Goal: Task Accomplishment & Management: Complete application form

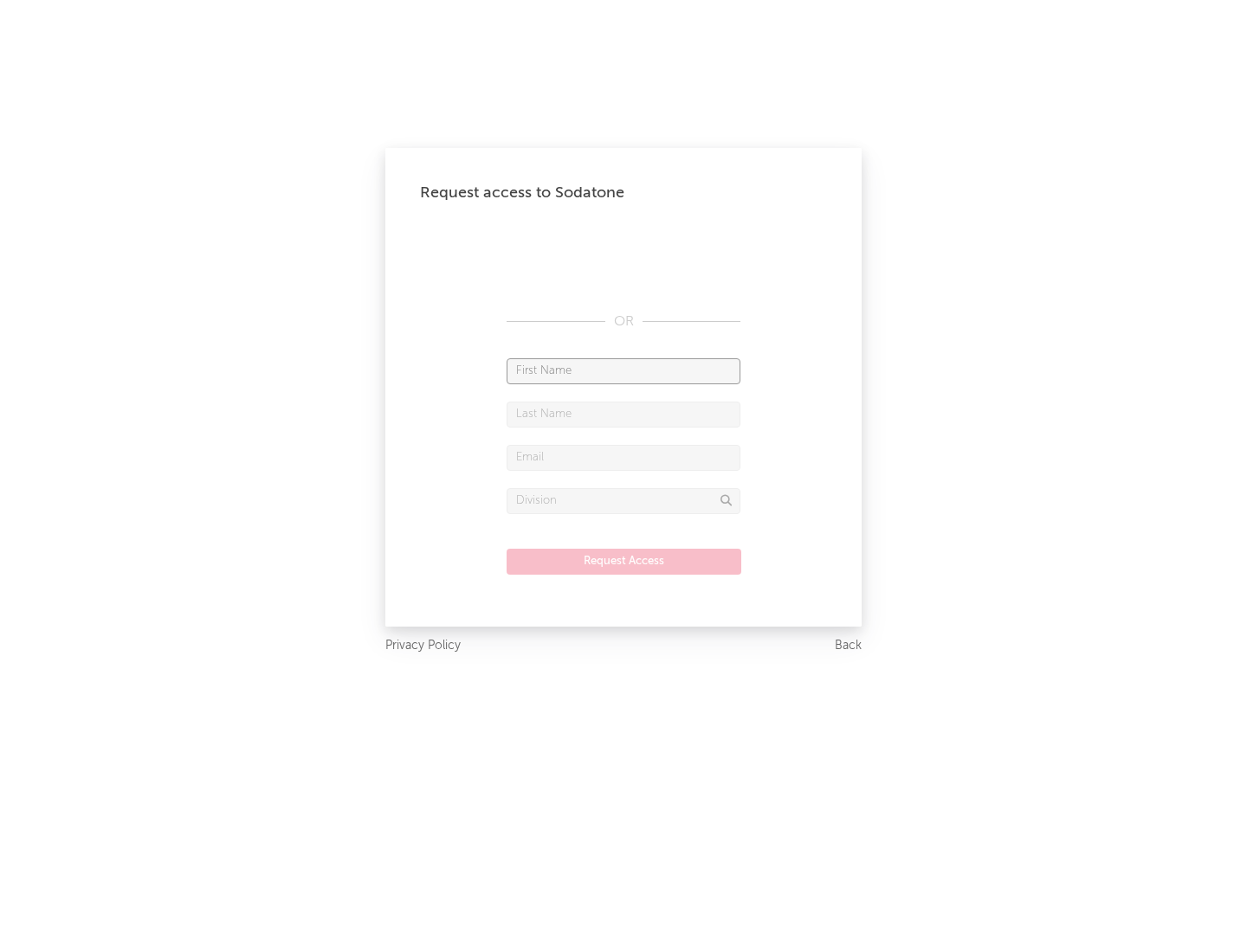
click at [624, 370] on input "text" at bounding box center [624, 371] width 234 height 26
type input "[PERSON_NAME]"
click at [624, 414] on input "text" at bounding box center [624, 414] width 234 height 26
type input "[PERSON_NAME]"
click at [624, 457] on input "text" at bounding box center [624, 457] width 234 height 26
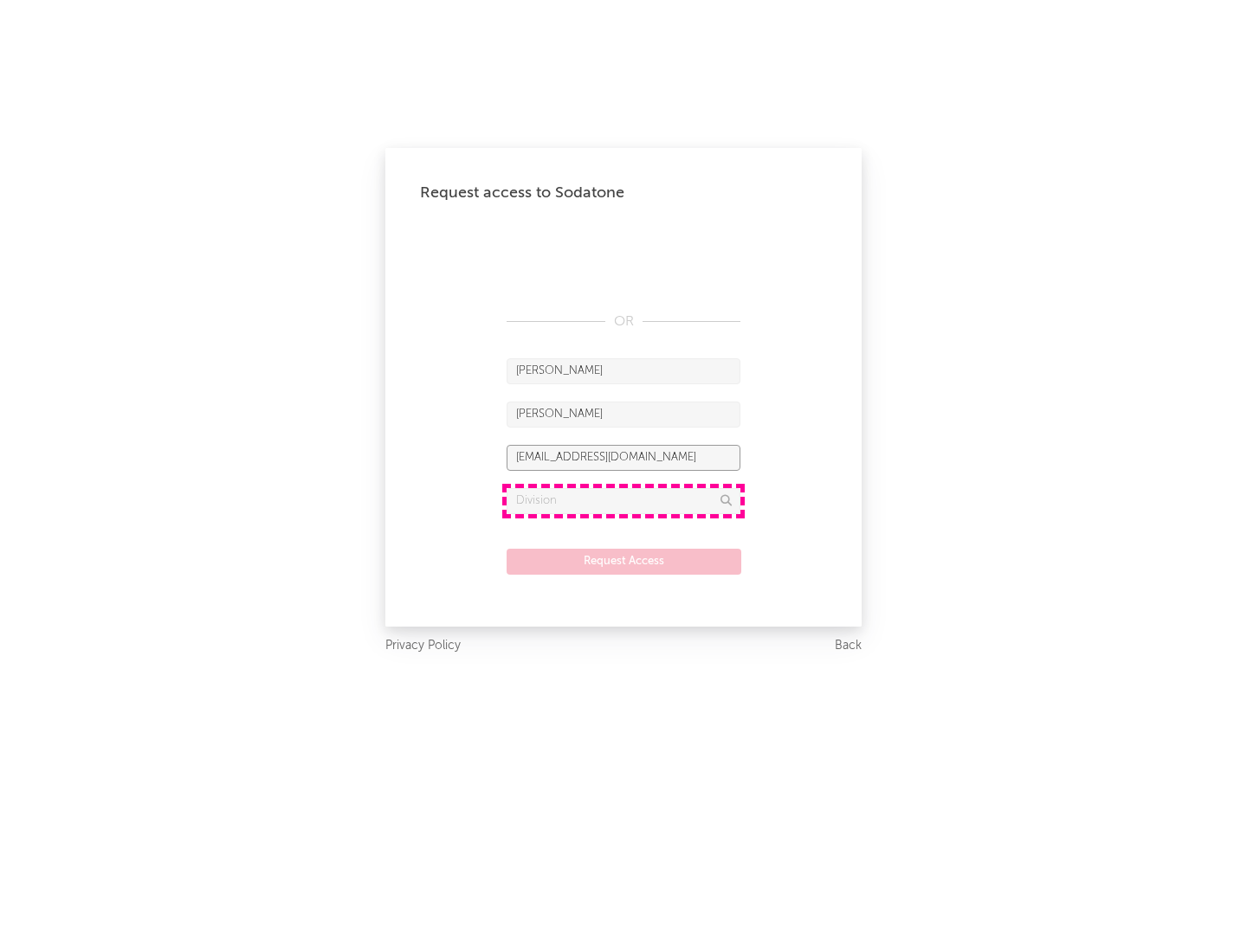
type input "[EMAIL_ADDRESS][DOMAIN_NAME]"
click at [624, 500] on input "text" at bounding box center [624, 501] width 234 height 26
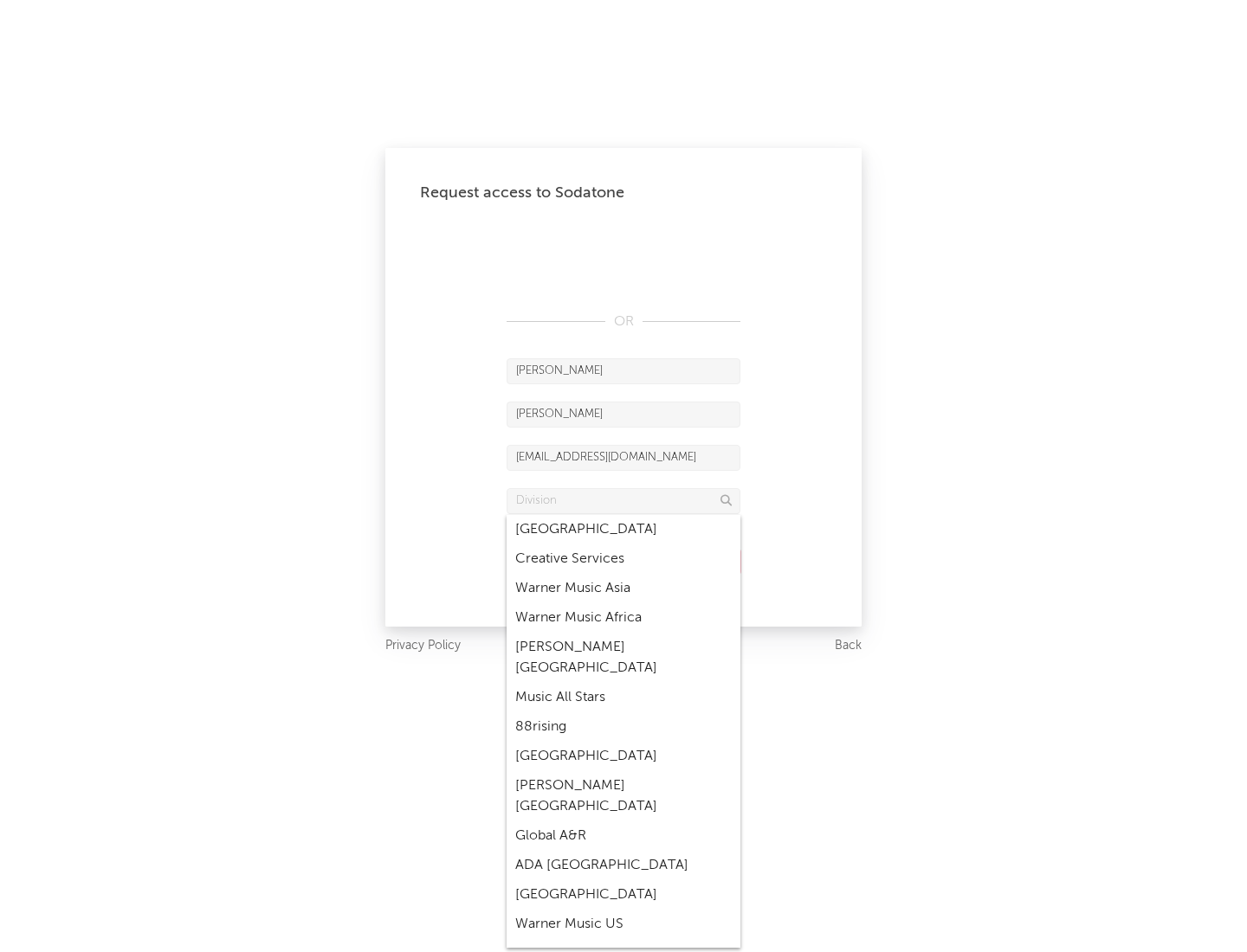
click at [624, 683] on div "Music All Stars" at bounding box center [624, 697] width 234 height 29
type input "Music All Stars"
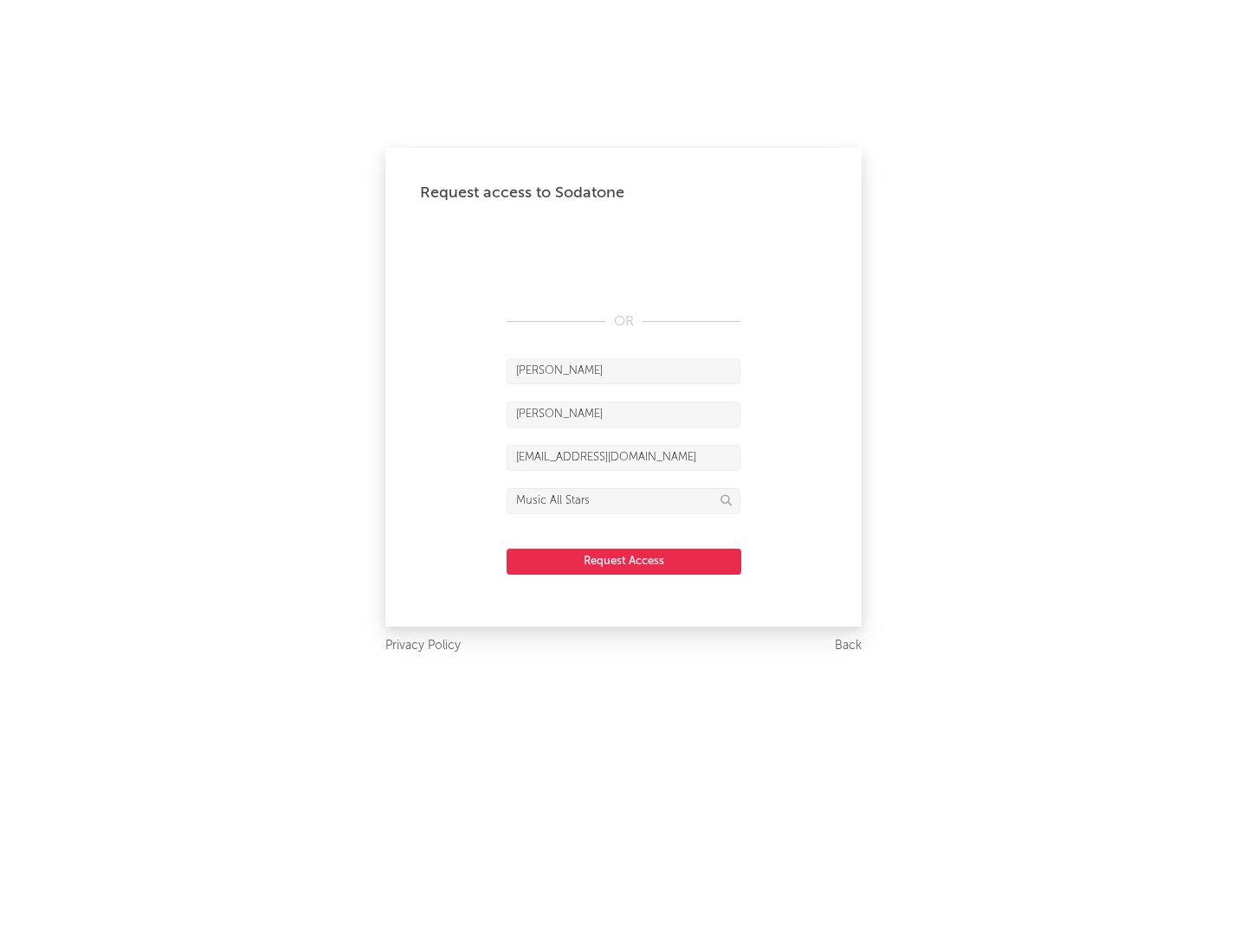
click at [624, 561] on button "Request Access" at bounding box center [624, 562] width 235 height 26
